Goal: Transaction & Acquisition: Contribute content

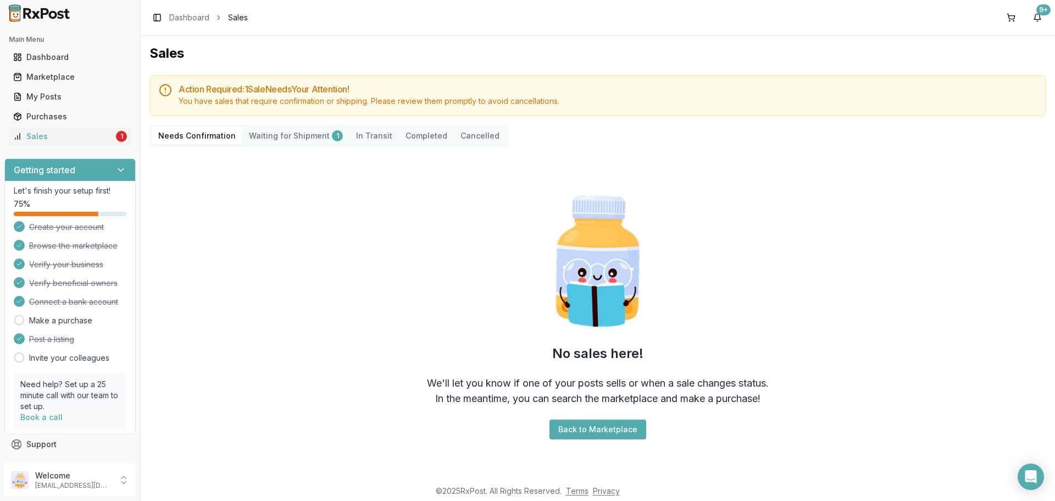
click at [98, 115] on div "Purchases" at bounding box center [70, 116] width 114 height 11
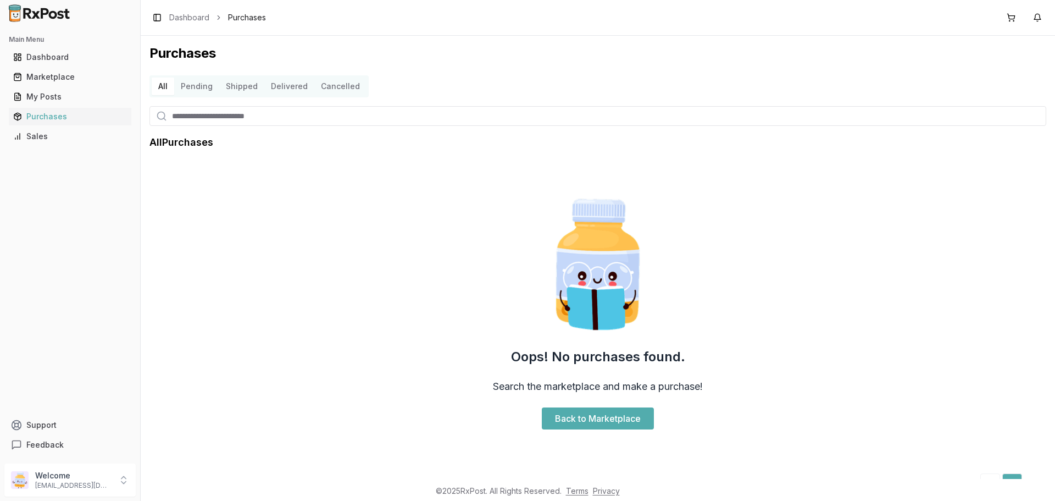
click at [73, 132] on div "Sales" at bounding box center [70, 136] width 114 height 11
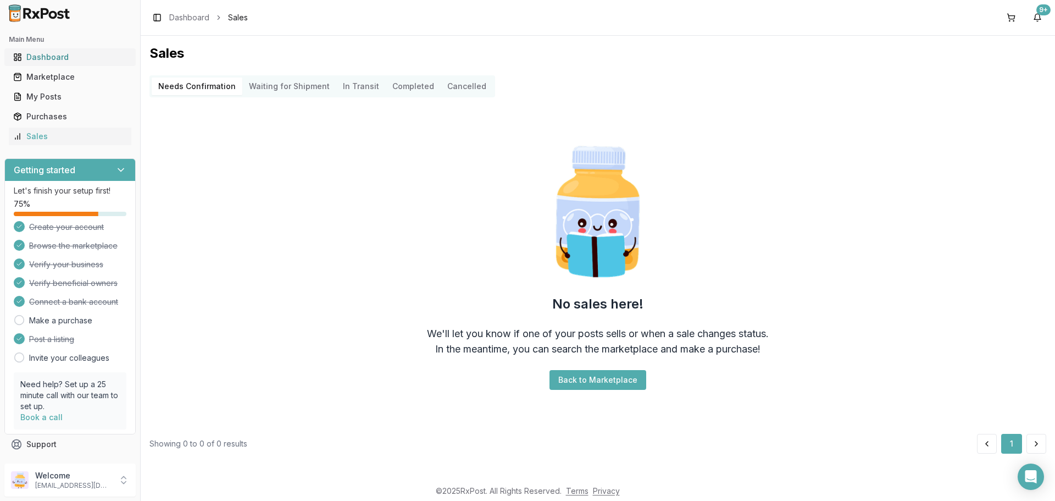
click at [86, 59] on div "Dashboard" at bounding box center [70, 57] width 114 height 11
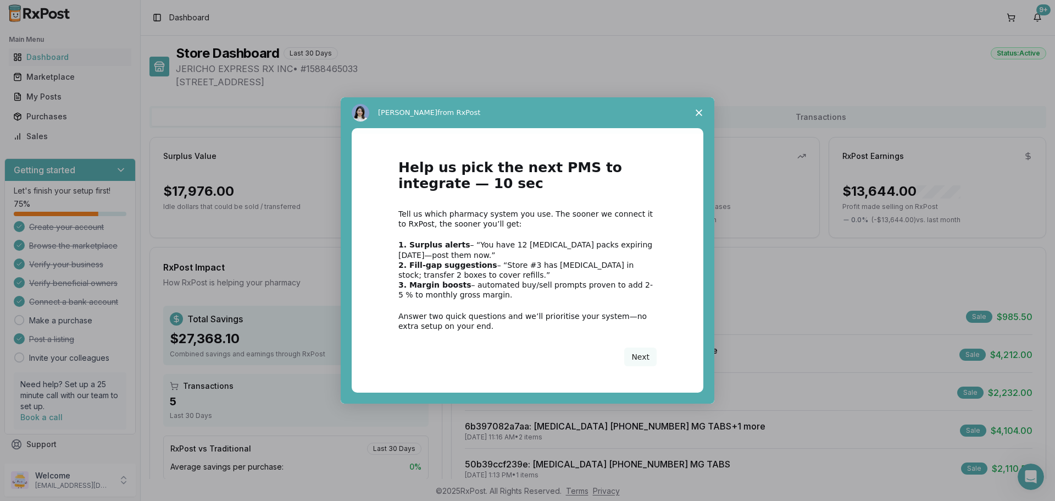
click at [693, 107] on span "Close survey" at bounding box center [699, 112] width 31 height 31
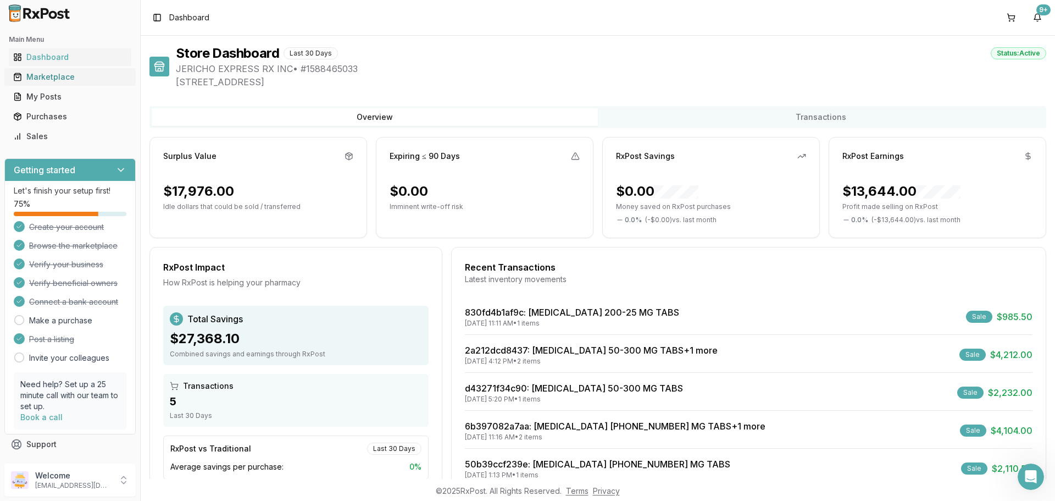
click at [60, 85] on link "Marketplace" at bounding box center [70, 77] width 123 height 20
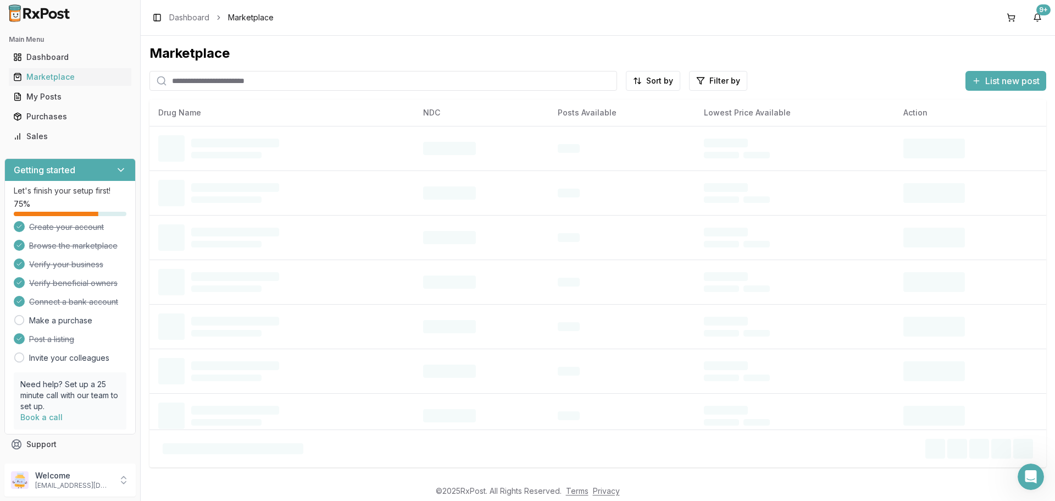
click at [265, 87] on input "search" at bounding box center [383, 81] width 468 height 20
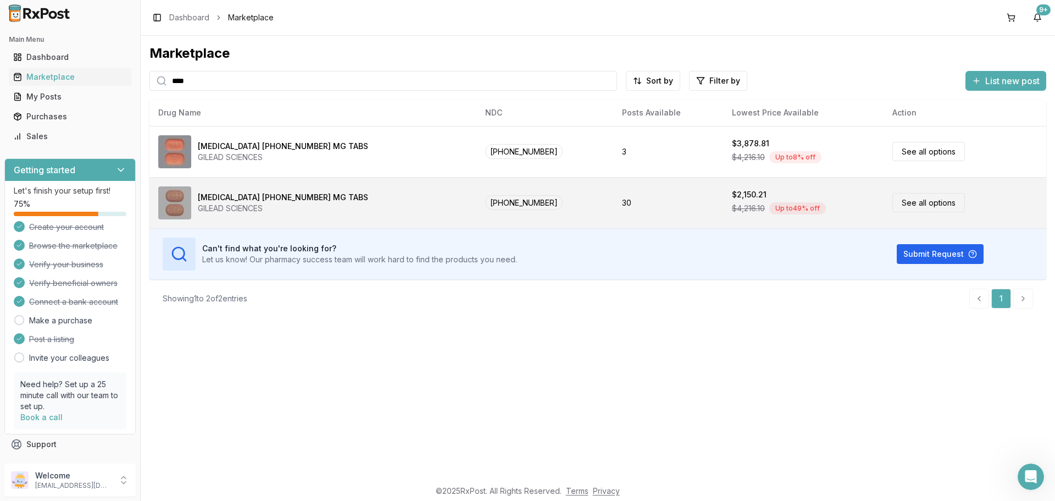
type input "****"
click at [314, 195] on div "Biktarvy 50-200-25 MG TABS GILEAD SCIENCES" at bounding box center [312, 202] width 309 height 33
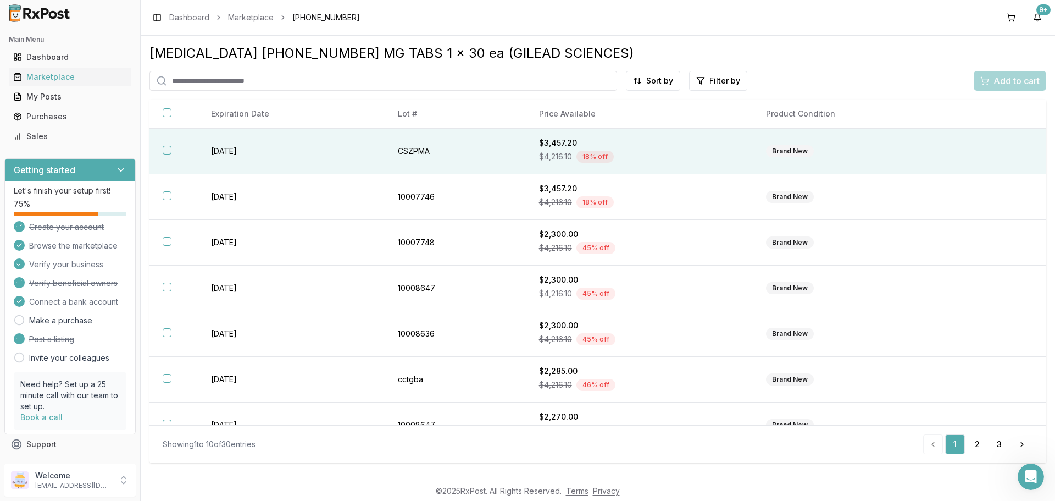
click at [235, 147] on td "2027-03-30" at bounding box center [291, 152] width 187 height 46
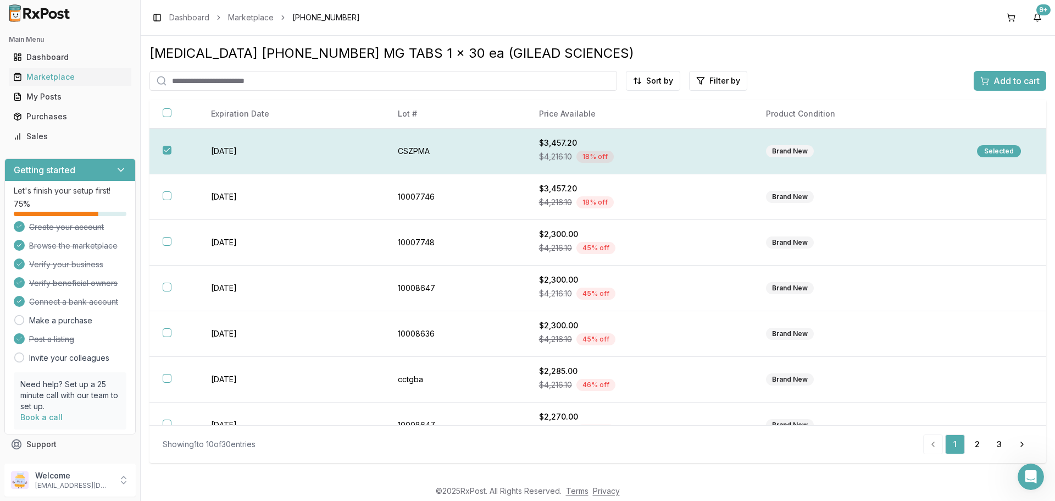
click at [235, 147] on td "2027-03-30" at bounding box center [291, 152] width 187 height 46
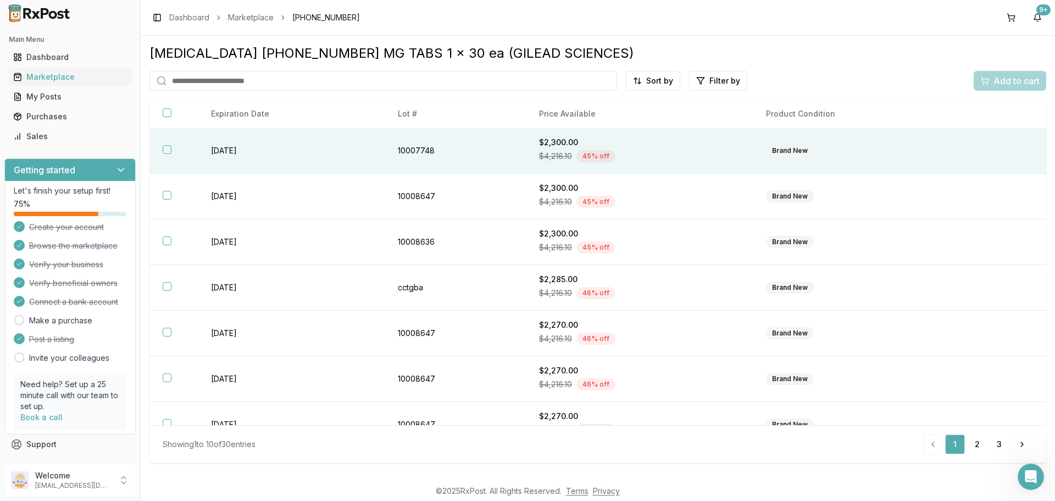
scroll to position [159, 0]
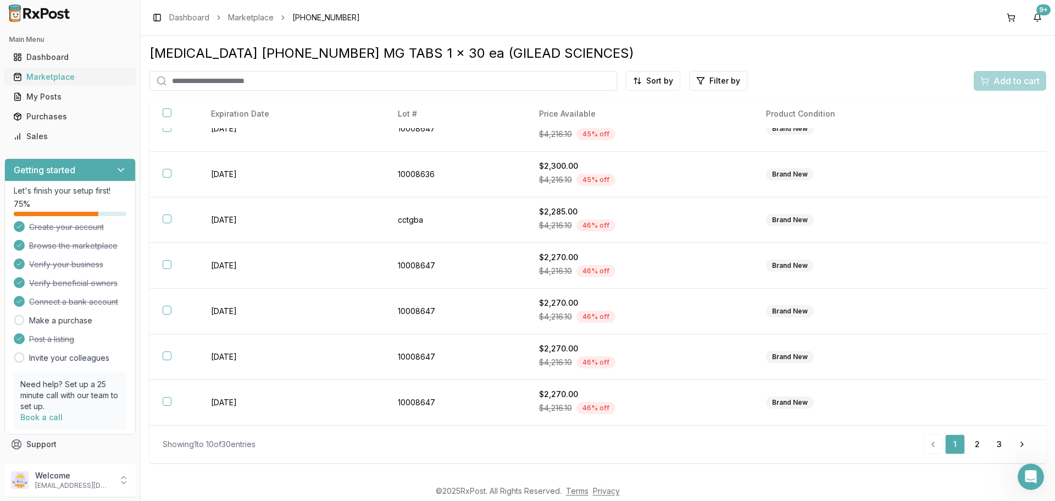
click at [79, 70] on link "Marketplace" at bounding box center [70, 77] width 123 height 20
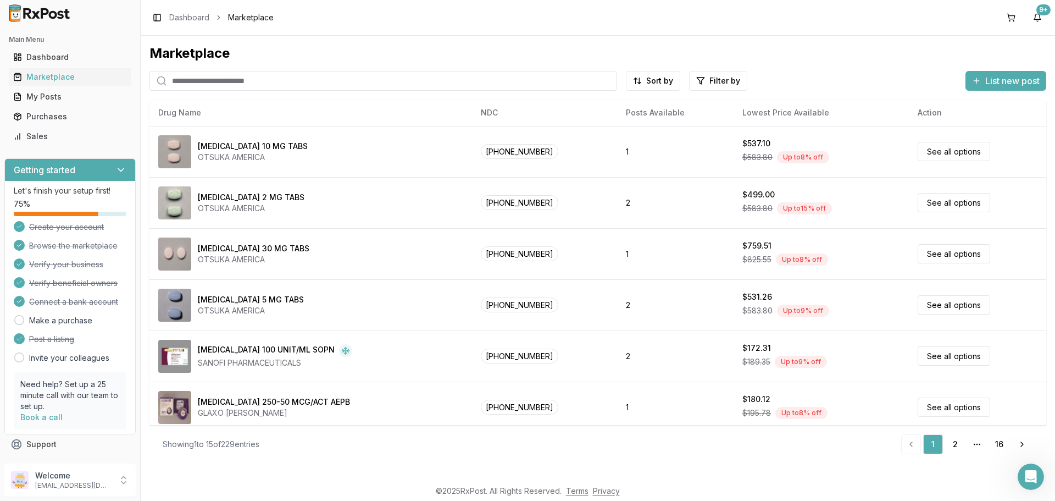
click at [456, 89] on input "search" at bounding box center [383, 81] width 468 height 20
type input "****"
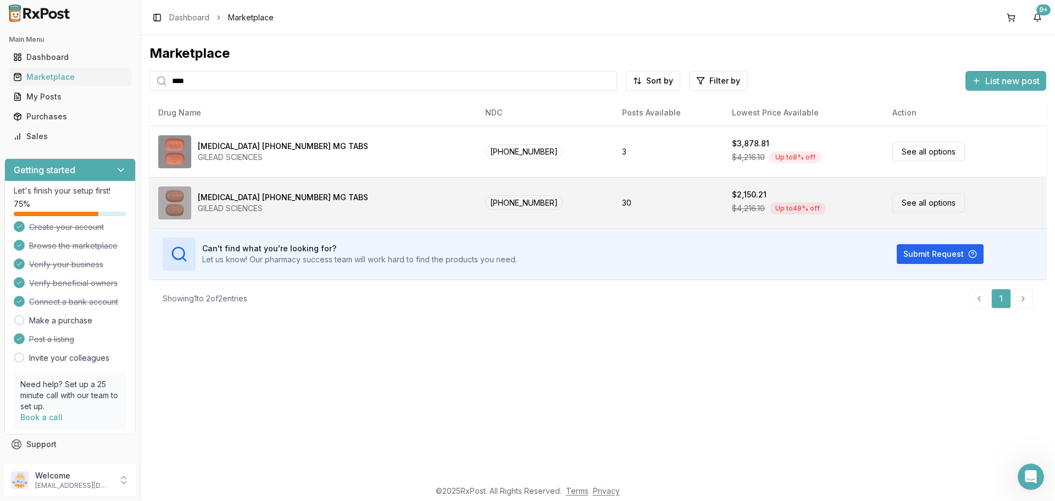
click at [485, 204] on span "61958-2501-01" at bounding box center [523, 202] width 77 height 15
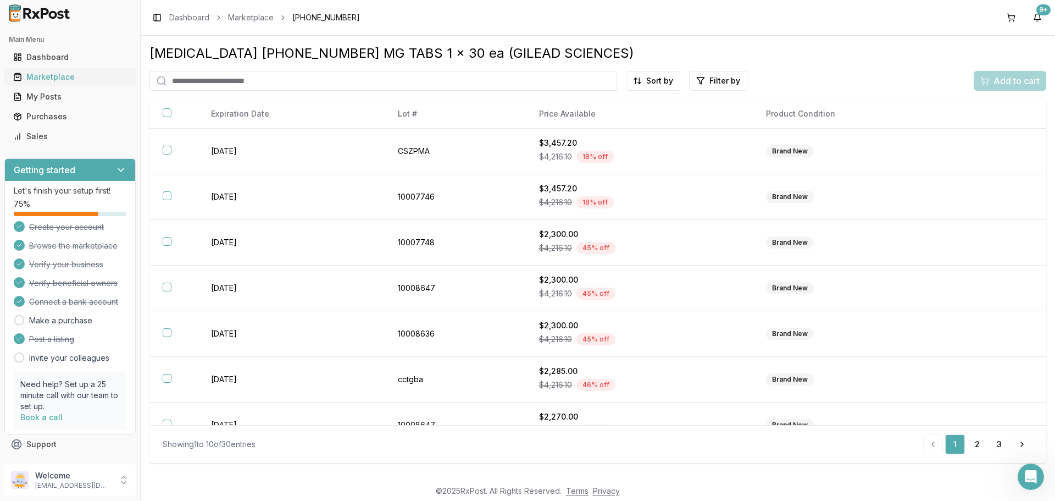
click at [76, 77] on div "Marketplace" at bounding box center [70, 76] width 114 height 11
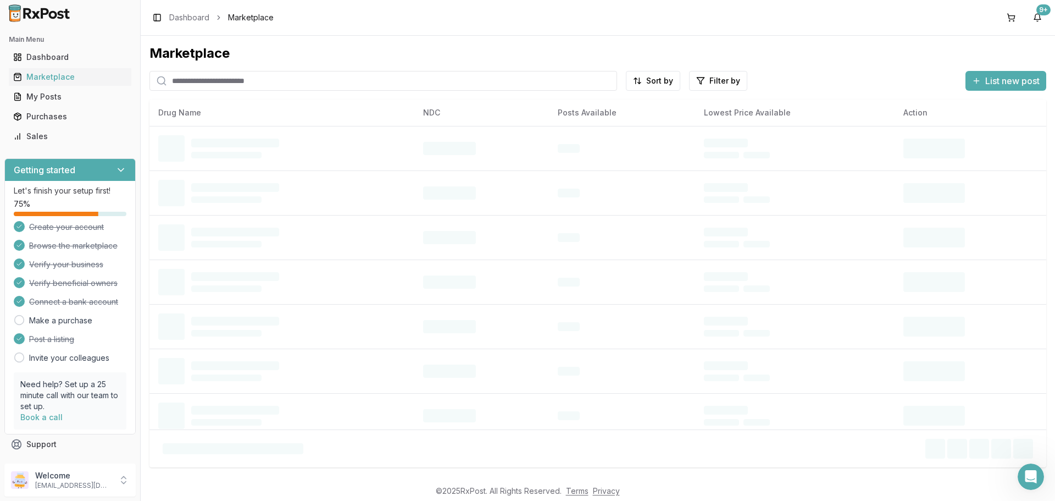
click at [1016, 81] on span "List new post" at bounding box center [1012, 80] width 54 height 13
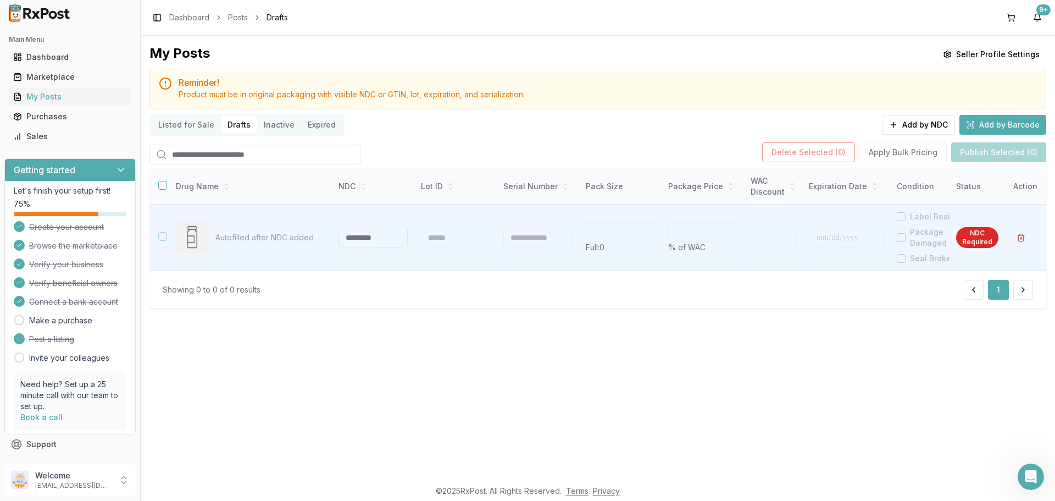
type input "**********"
